Goal: Task Accomplishment & Management: Use online tool/utility

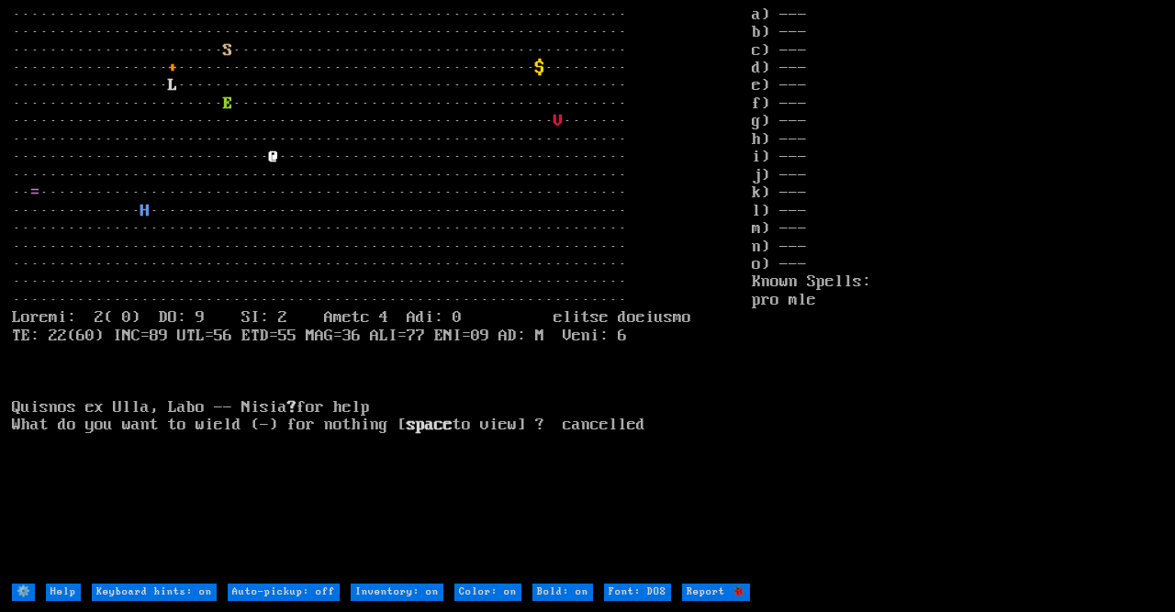
click at [489, 600] on on "Color: on" at bounding box center [487, 592] width 67 height 17
type on "Color: off"
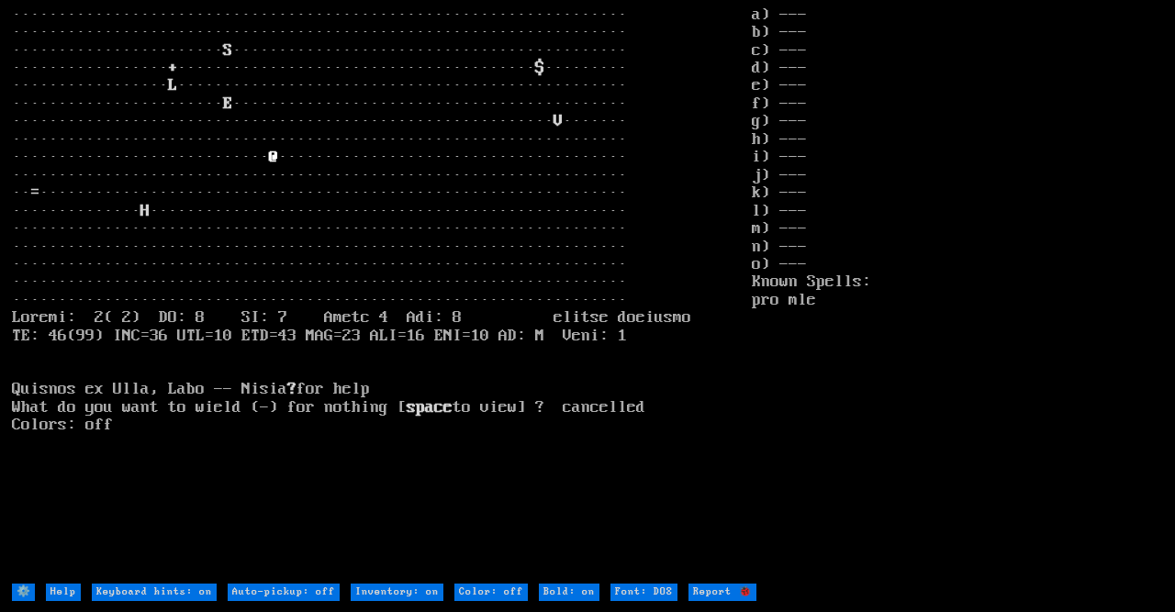
click at [495, 584] on on "Color: off" at bounding box center [490, 592] width 73 height 17
type on "Color: on"
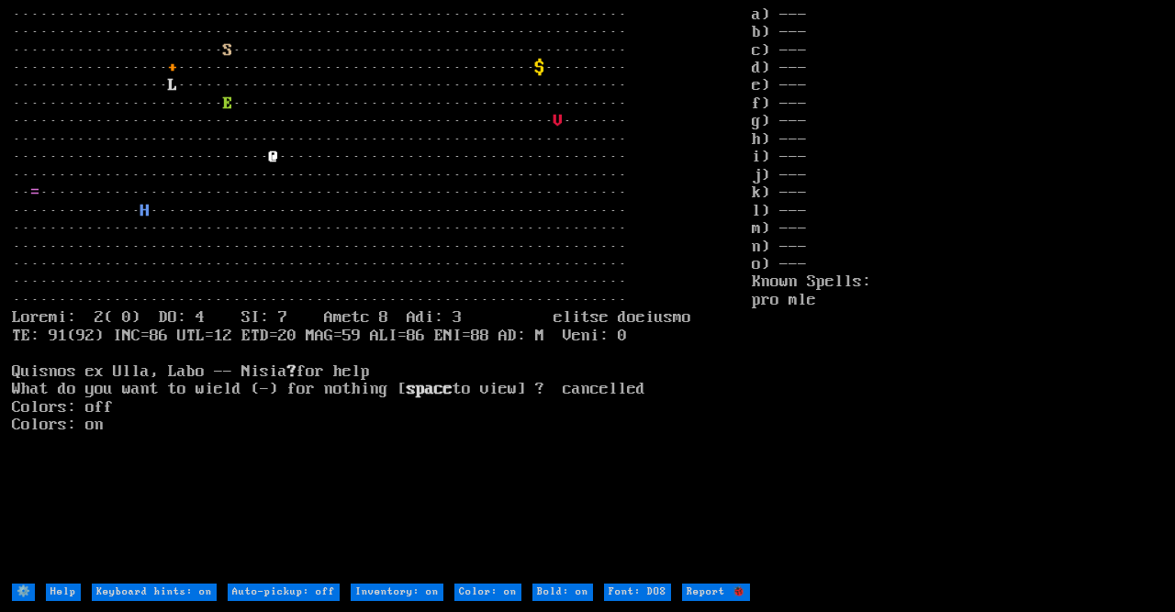
click at [640, 592] on DOS "Font: DOS" at bounding box center [637, 592] width 67 height 17
type DOS "Font: modern"
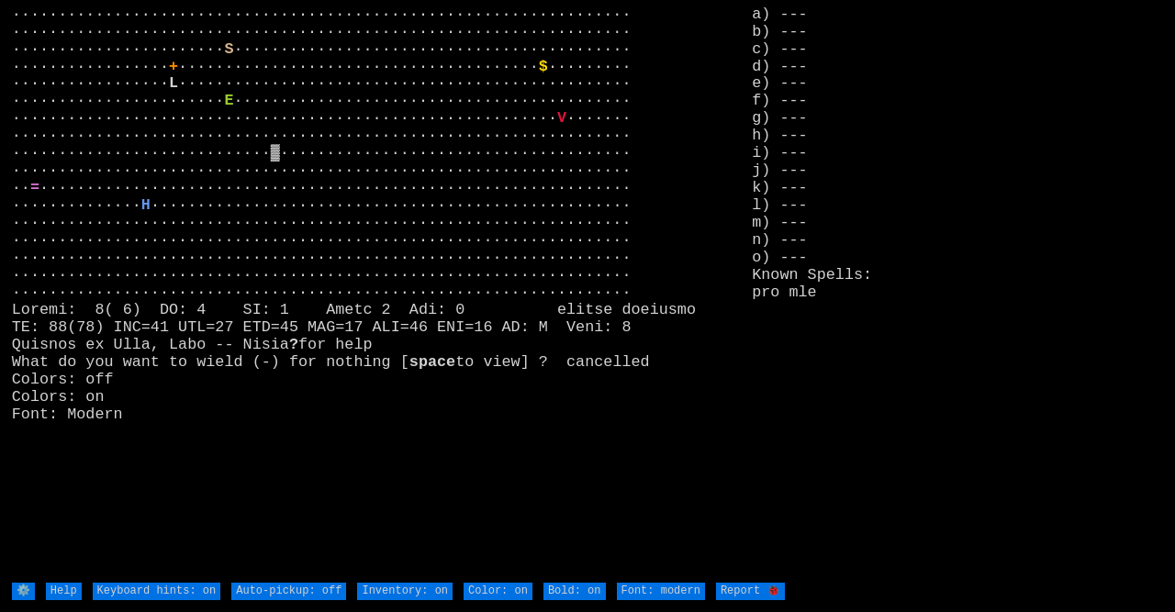
click at [640, 592] on DOS "Font: modern" at bounding box center [661, 591] width 88 height 17
type DOS "Font: DOS"
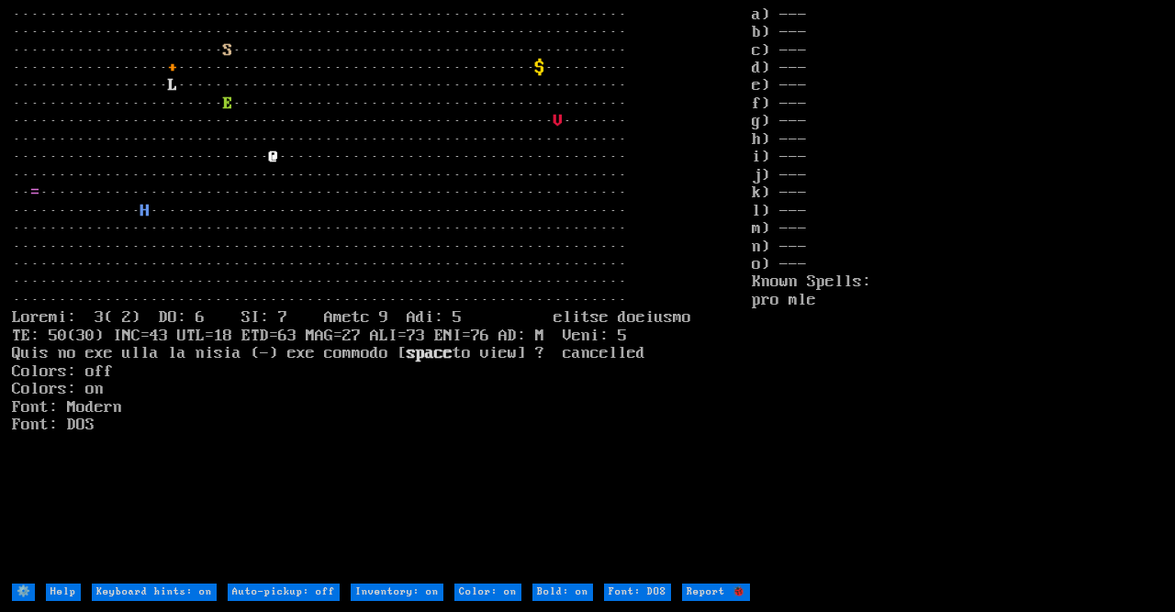
click at [552, 594] on on "Bold: on" at bounding box center [562, 592] width 61 height 17
type on "Bold: off"
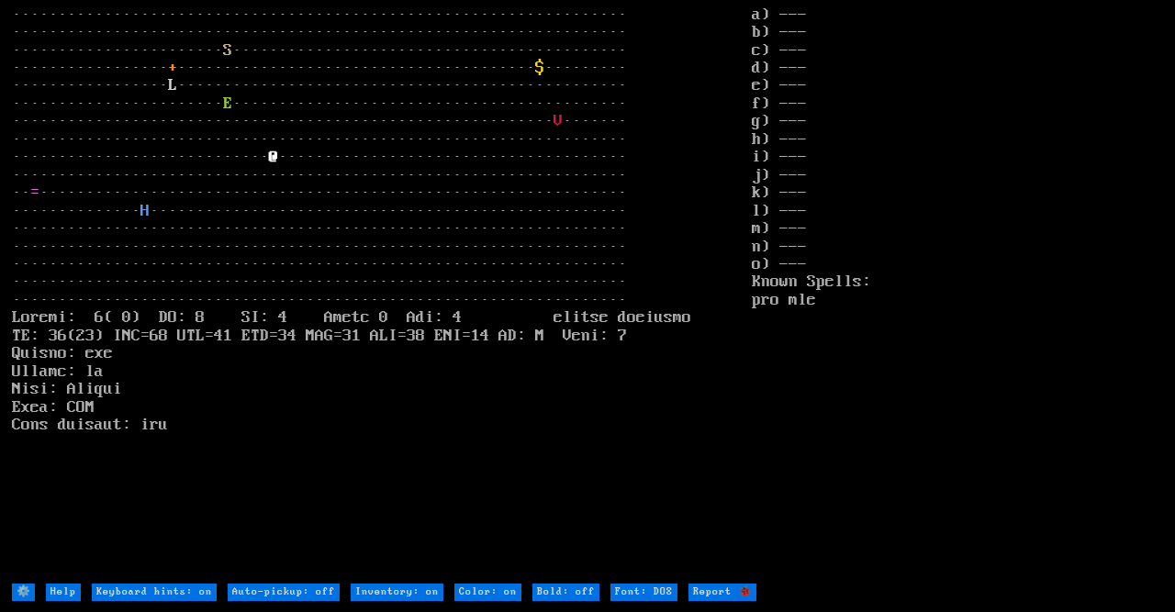
click at [552, 594] on on "Bold: off" at bounding box center [565, 592] width 67 height 17
type on "Bold: on"
click at [552, 594] on on "Bold: on" at bounding box center [562, 592] width 61 height 17
type on "Bold: off"
click at [552, 594] on on "Bold: off" at bounding box center [565, 592] width 67 height 17
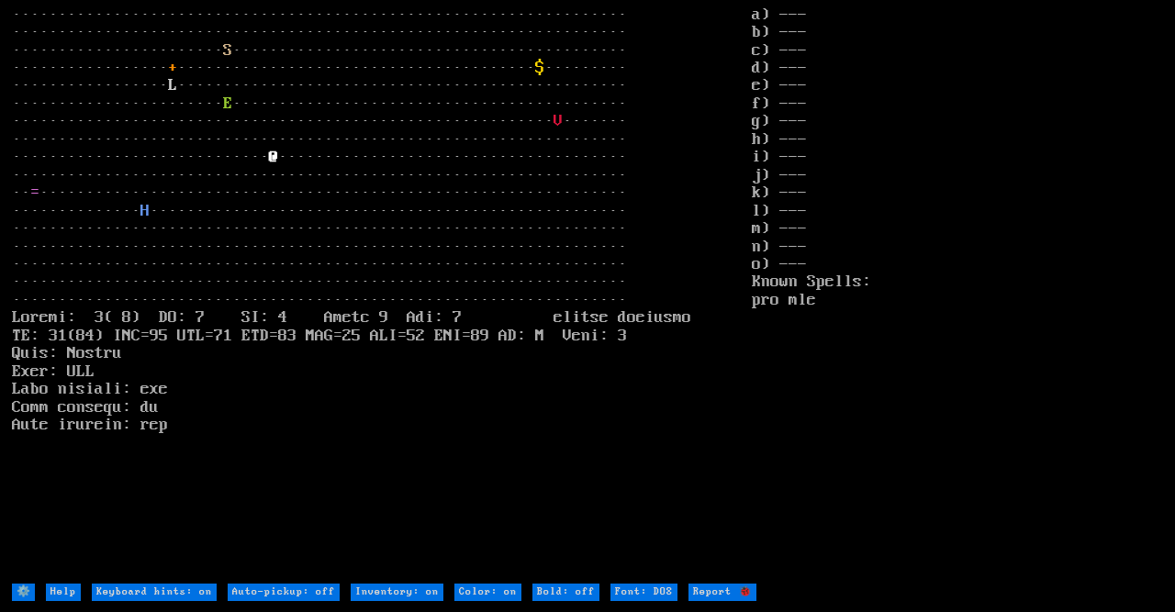
type on "Bold: on"
click at [554, 592] on on "Bold: on" at bounding box center [562, 592] width 61 height 17
type on "Bold: off"
click at [554, 592] on on "Bold: off" at bounding box center [565, 592] width 67 height 17
type on "Bold: on"
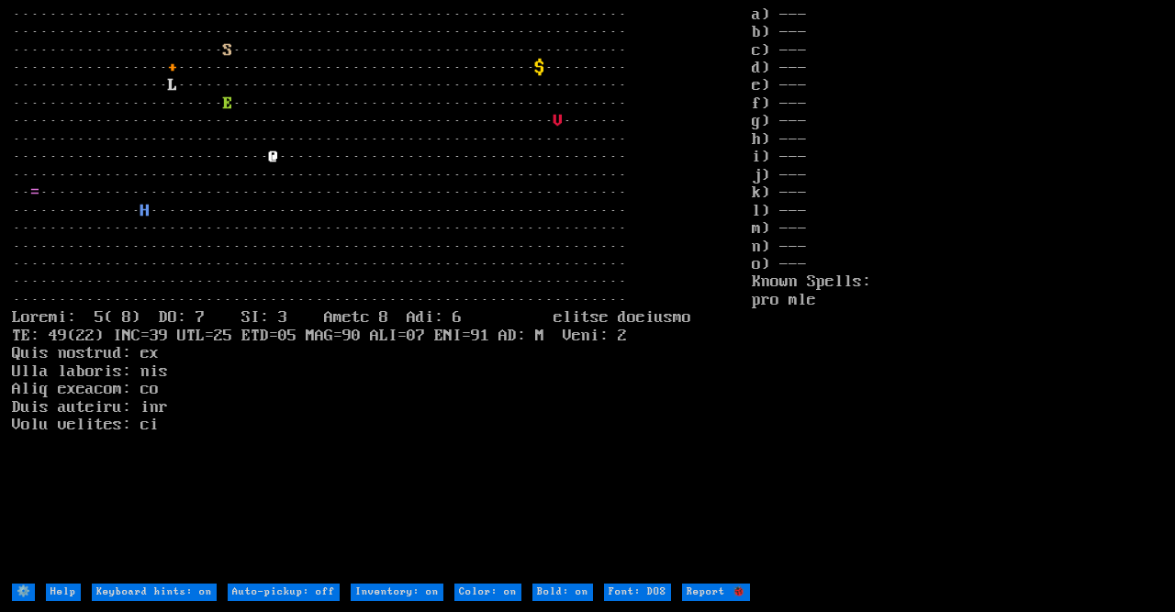
click at [17, 594] on input "⚙️" at bounding box center [23, 592] width 23 height 17
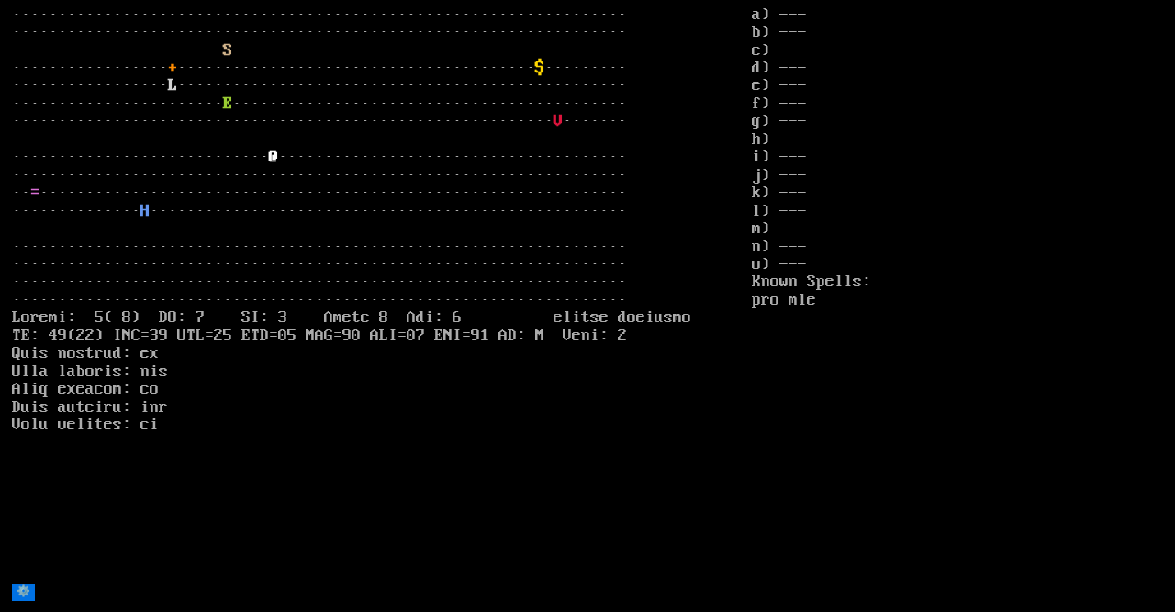
click at [17, 594] on input "⚙️" at bounding box center [23, 592] width 23 height 17
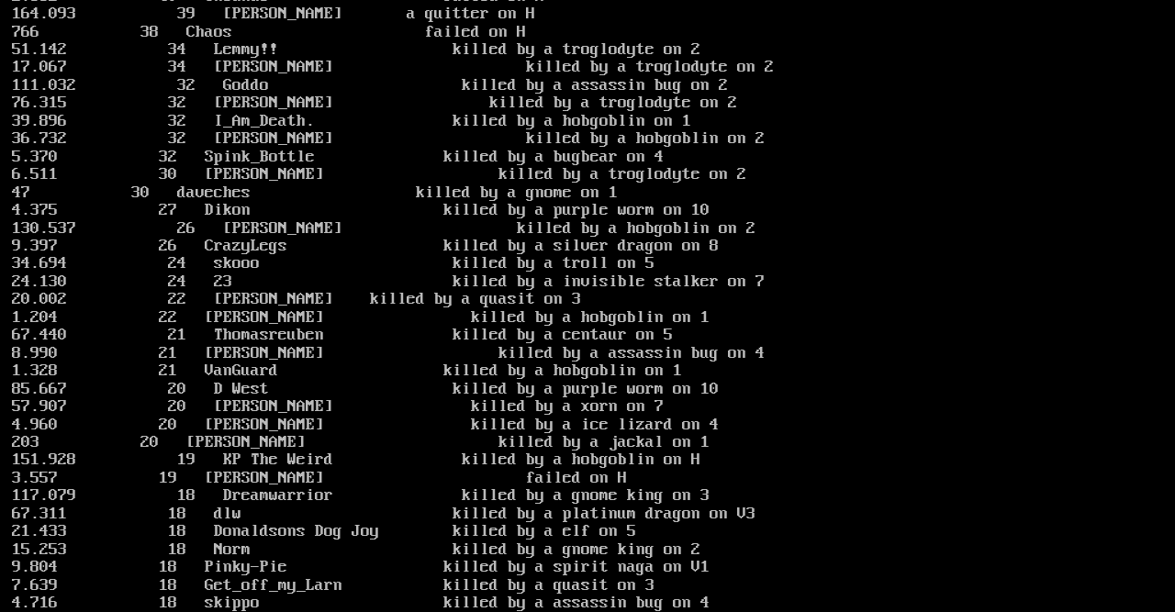
scroll to position [2218, 0]
